Goal: Transaction & Acquisition: Purchase product/service

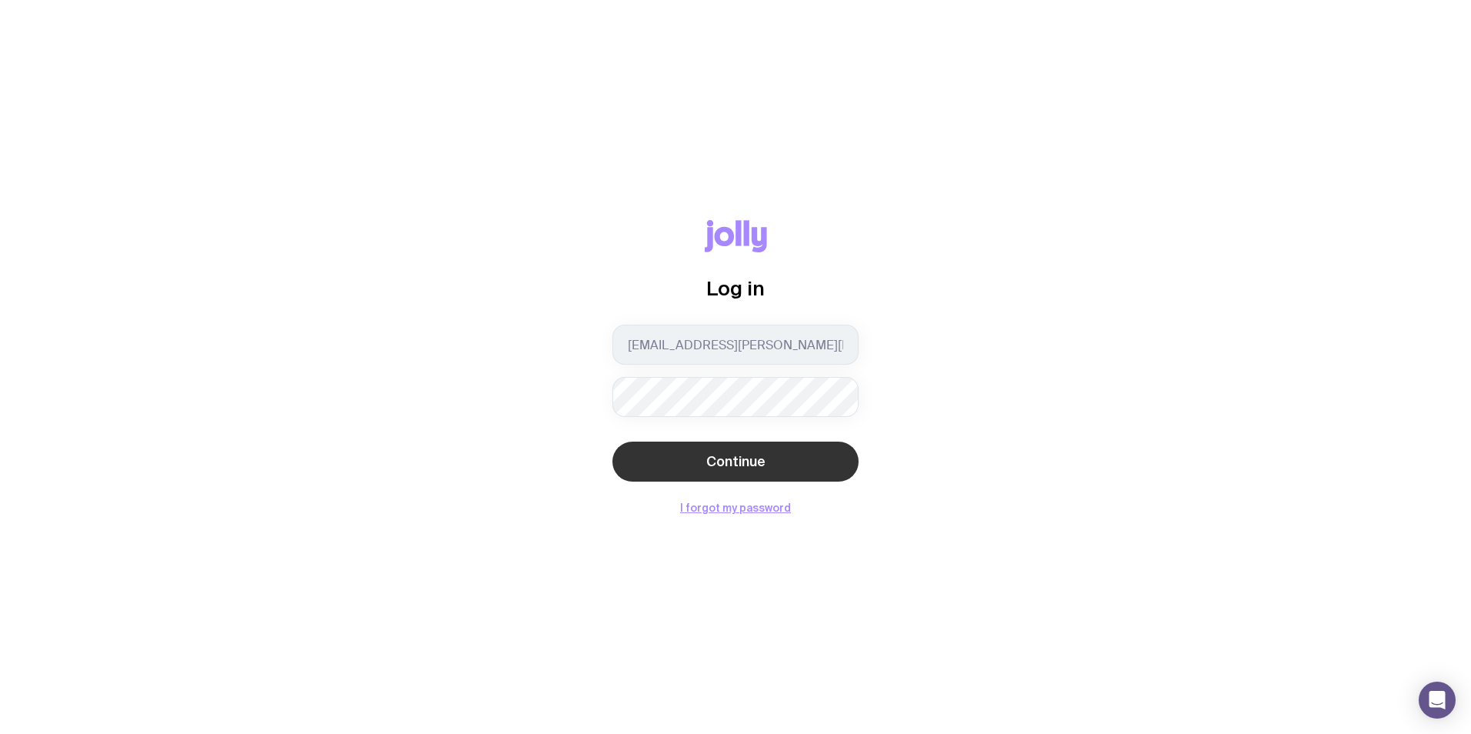
click at [790, 466] on button "Continue" at bounding box center [736, 462] width 246 height 40
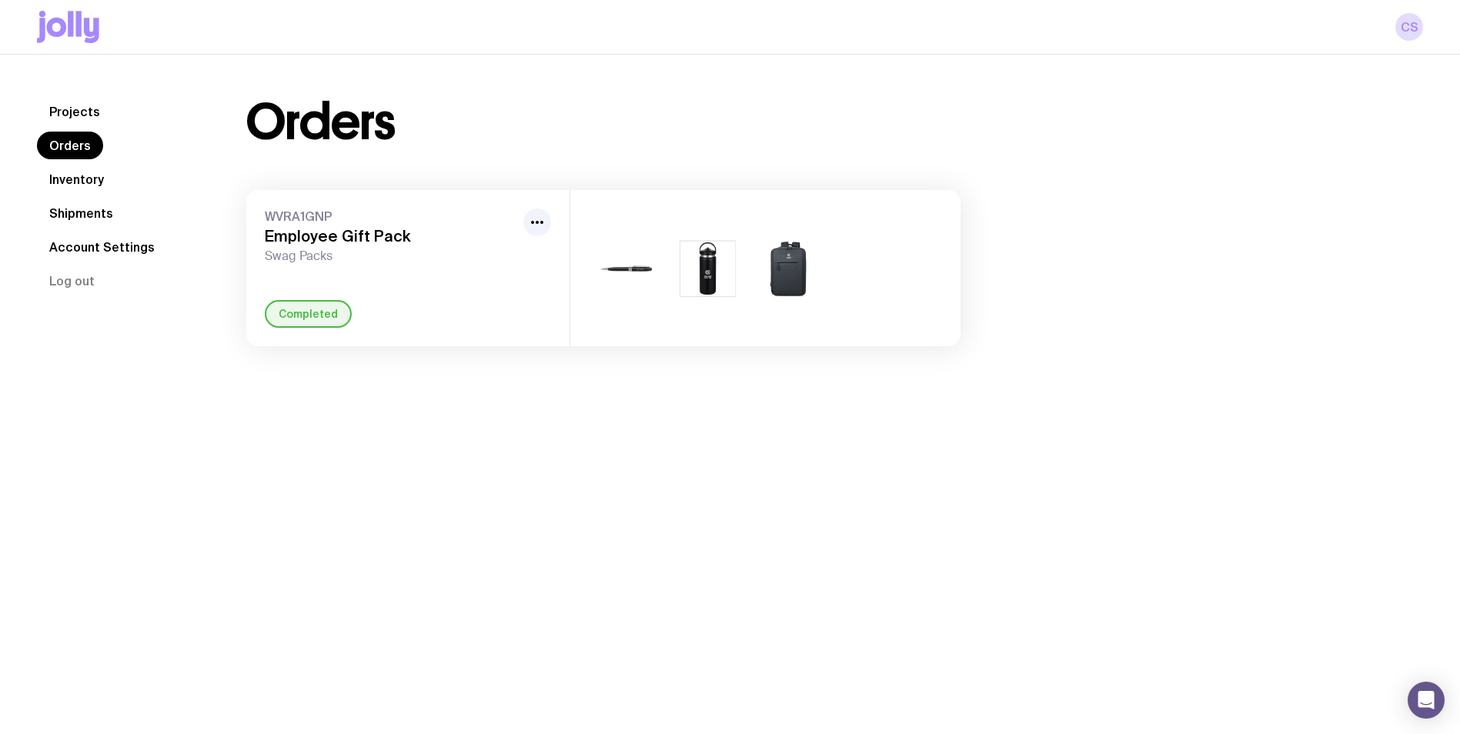
click at [60, 12] on icon at bounding box center [68, 27] width 62 height 32
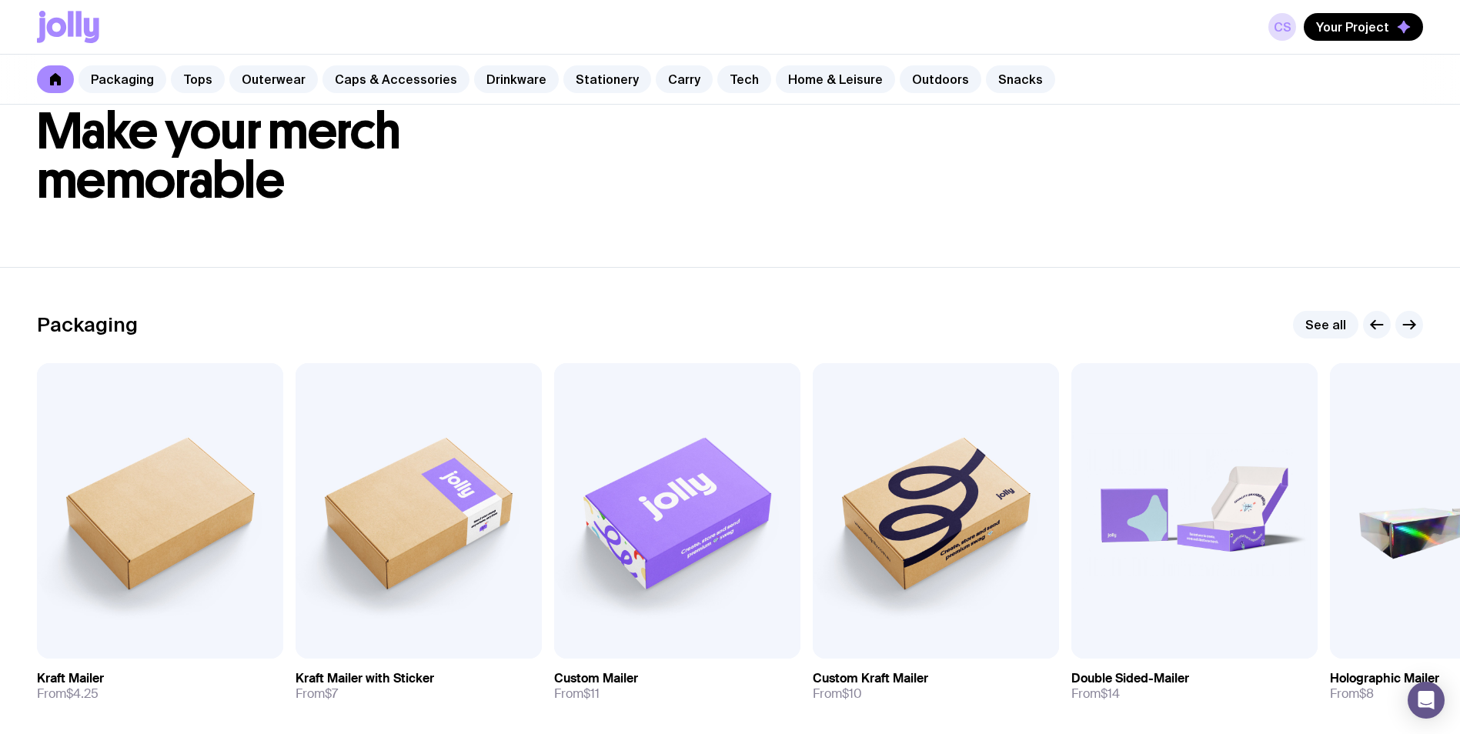
scroll to position [154, 0]
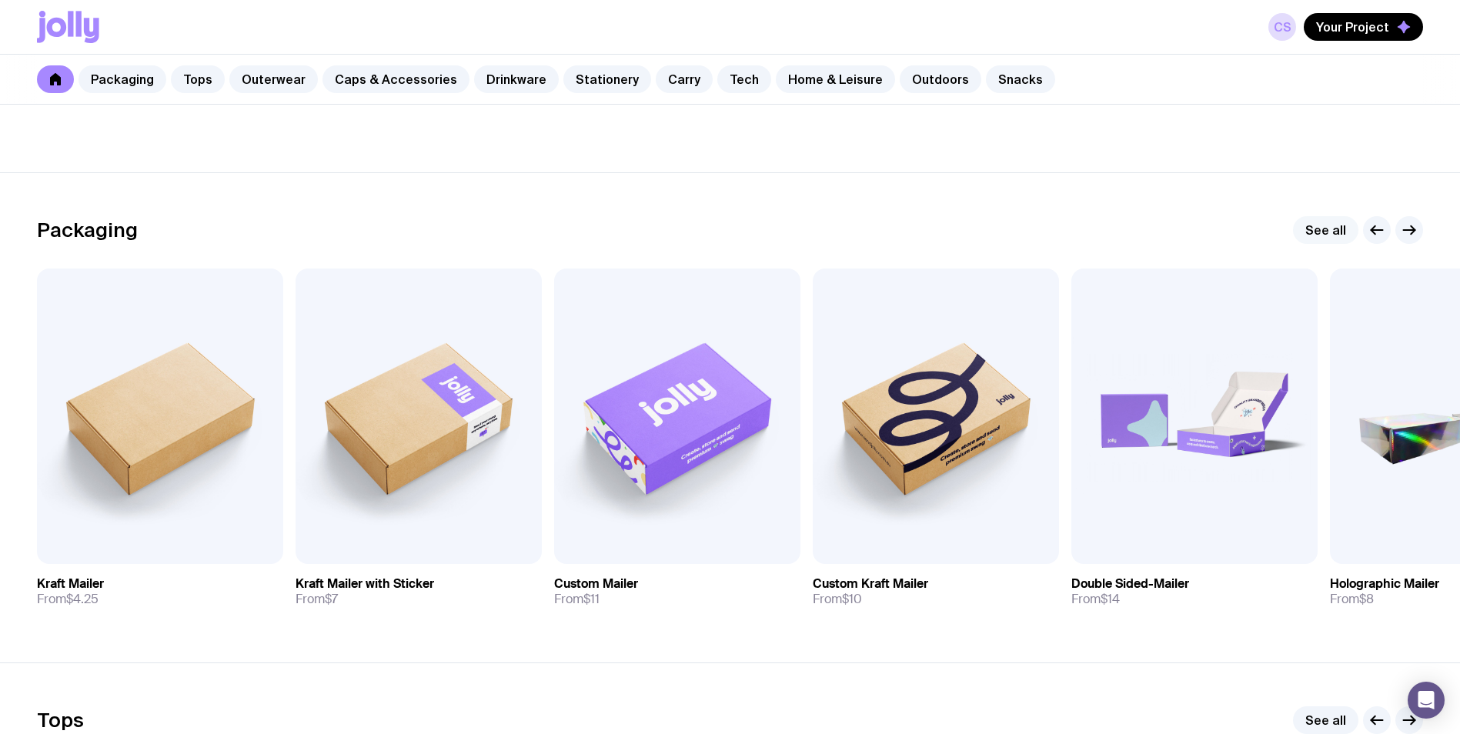
click at [1327, 229] on link "See all" at bounding box center [1325, 230] width 65 height 28
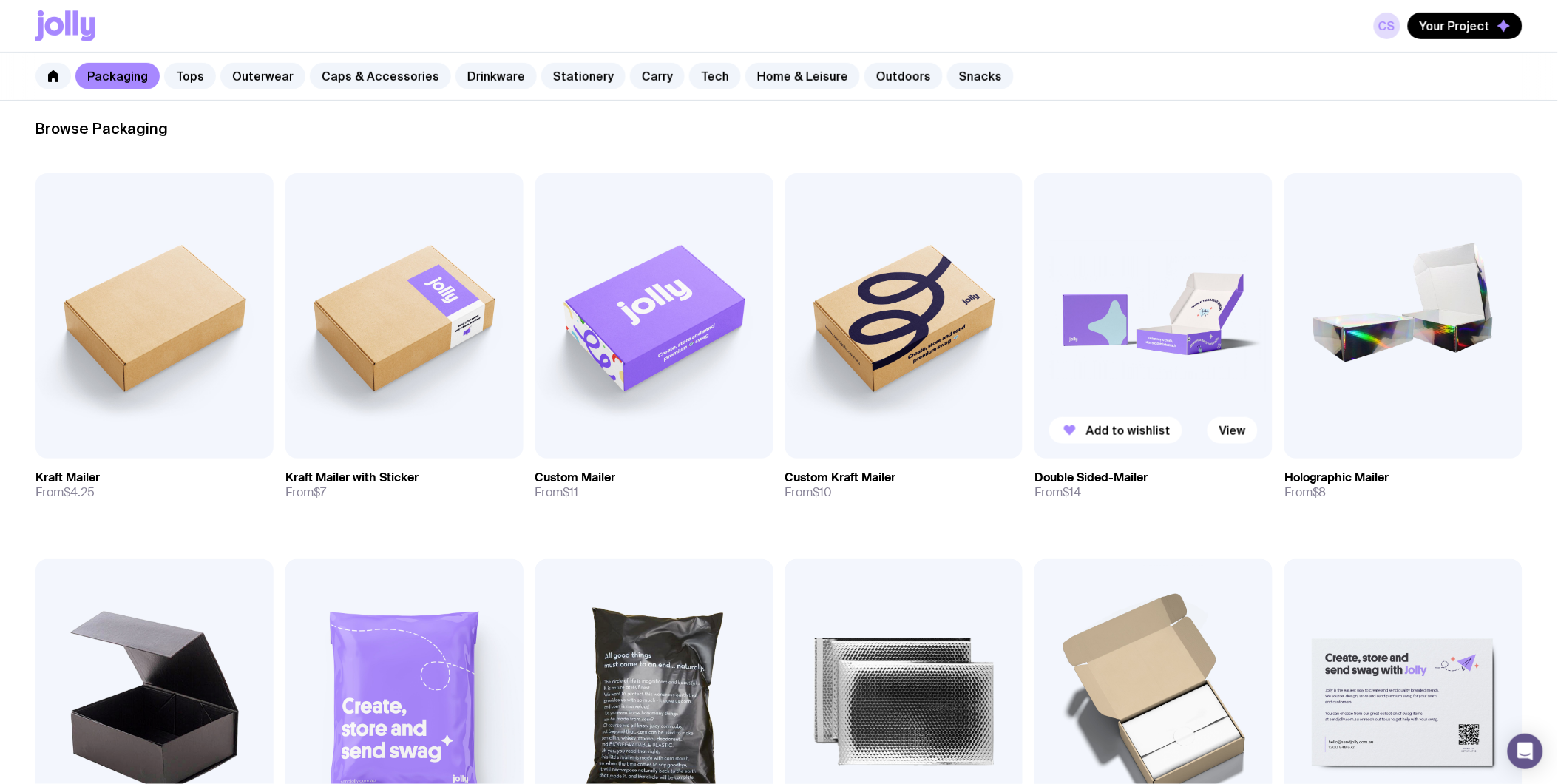
scroll to position [188, 0]
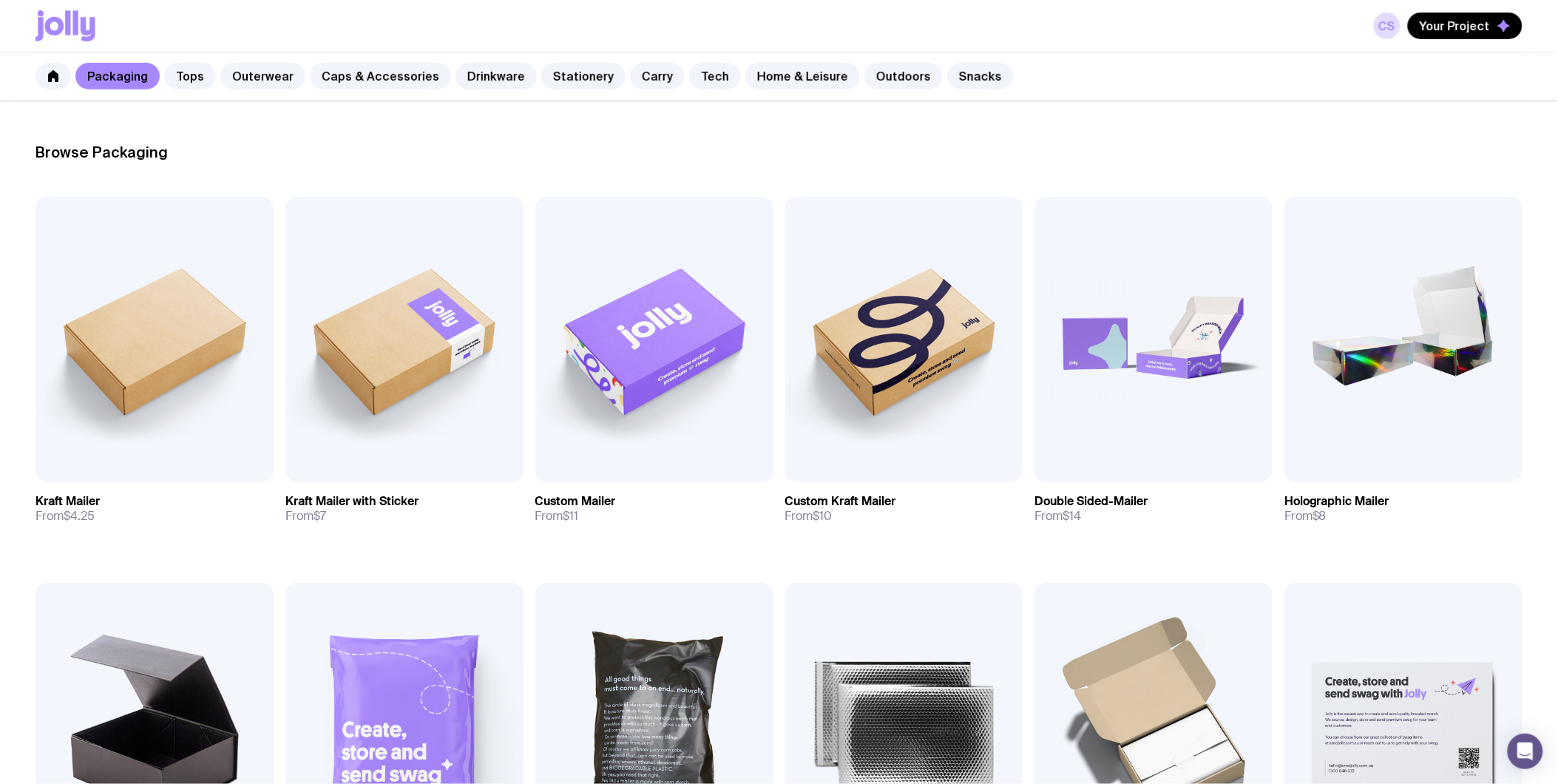
click at [1280, 164] on section "Browse Packaging Add to wishlist View Kraft Mailer From $4.25 Add to wishlist V…" at bounding box center [779, 754] width 1558 height 1308
